Goal: Use online tool/utility: Utilize a website feature to perform a specific function

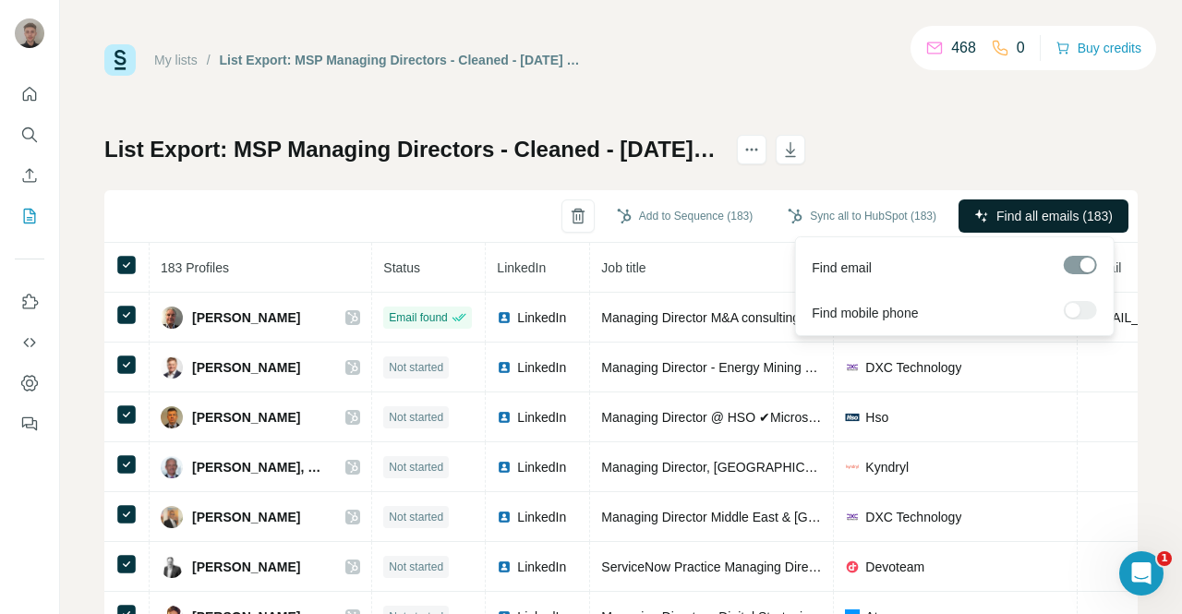
click at [976, 213] on button "Find all emails (183)" at bounding box center [1044, 216] width 170 height 33
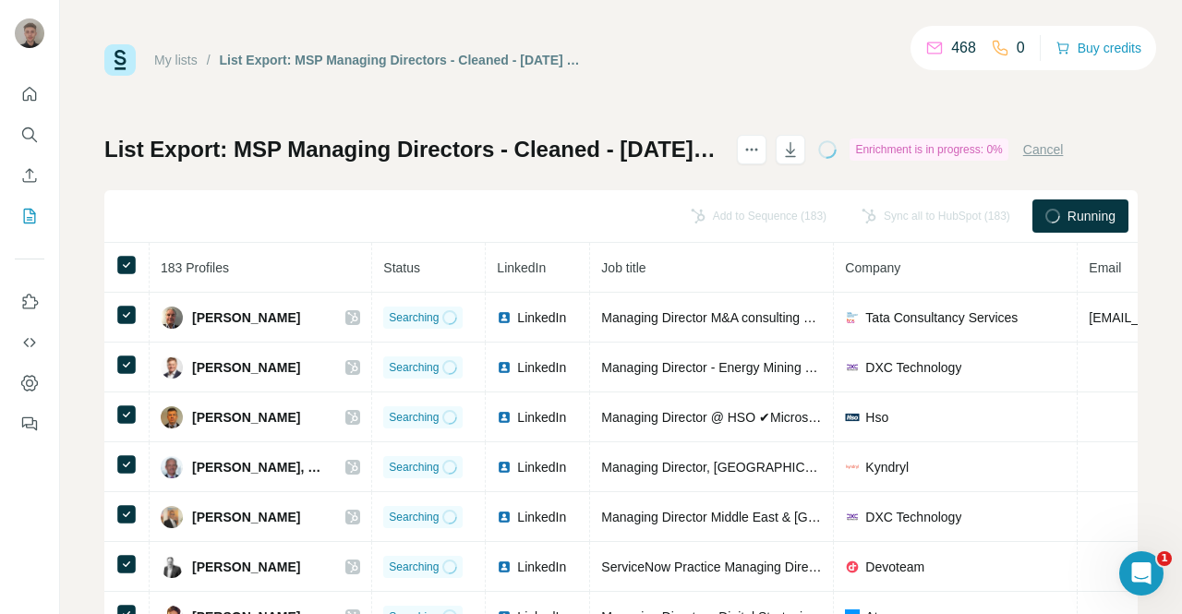
click at [1083, 215] on span "Running" at bounding box center [1092, 216] width 48 height 18
click at [800, 152] on icon "button" at bounding box center [791, 149] width 18 height 18
click at [800, 148] on icon "button" at bounding box center [791, 149] width 18 height 18
